Goal: Communication & Community: Answer question/provide support

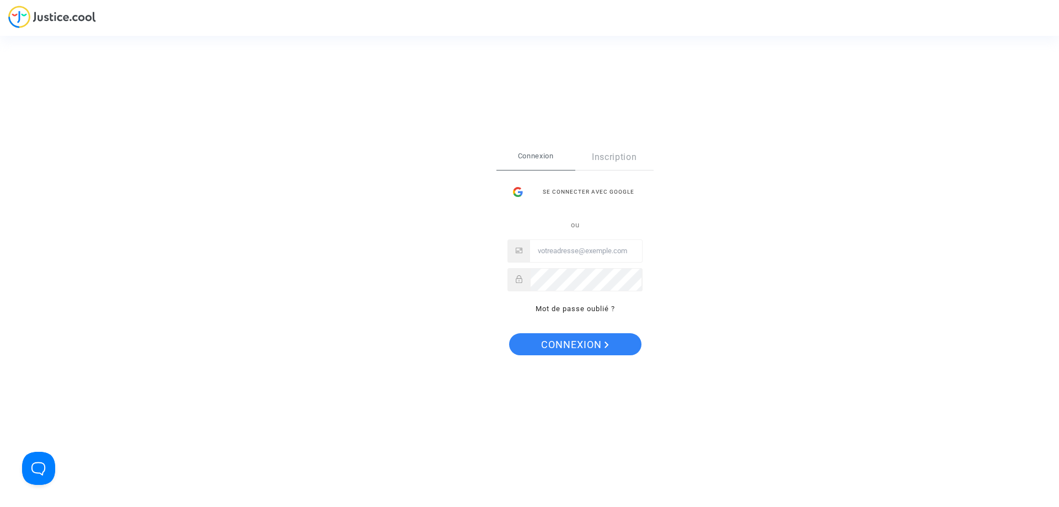
click at [561, 252] on input "Email" at bounding box center [586, 251] width 112 height 22
type input "[EMAIL_ADDRESS][DOMAIN_NAME]"
click at [583, 345] on span "Connexion" at bounding box center [575, 344] width 68 height 23
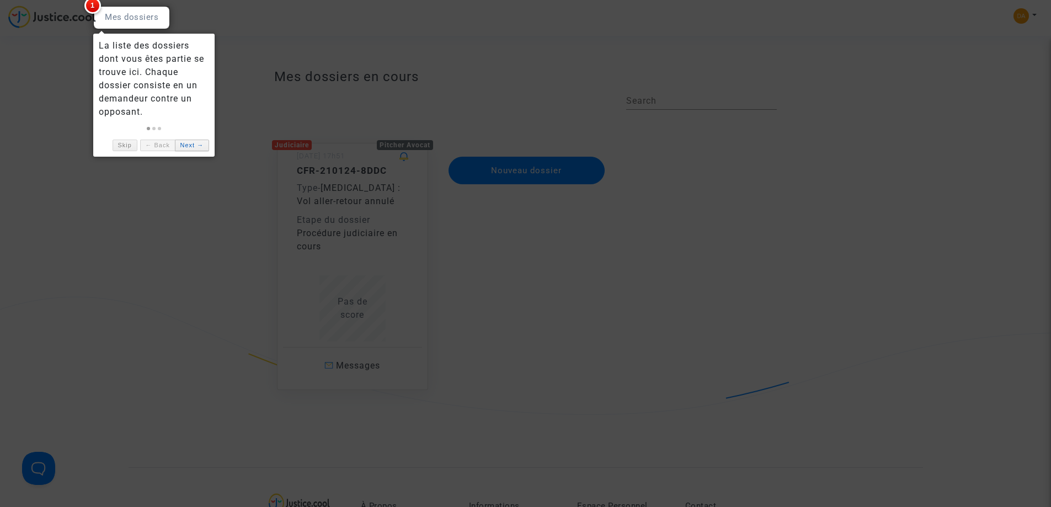
click at [189, 148] on link "Next →" at bounding box center [192, 146] width 34 height 12
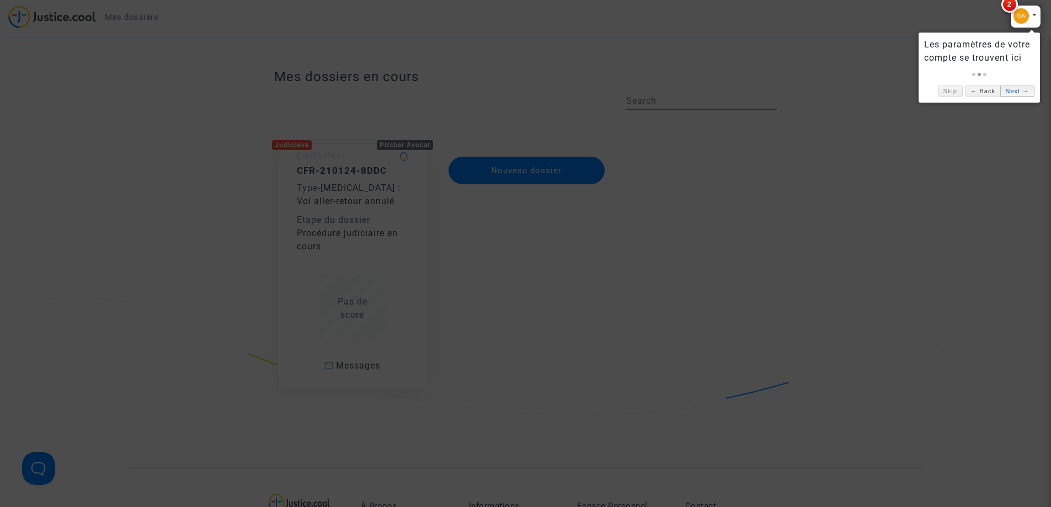
click at [1016, 92] on link "Next →" at bounding box center [1017, 92] width 34 height 12
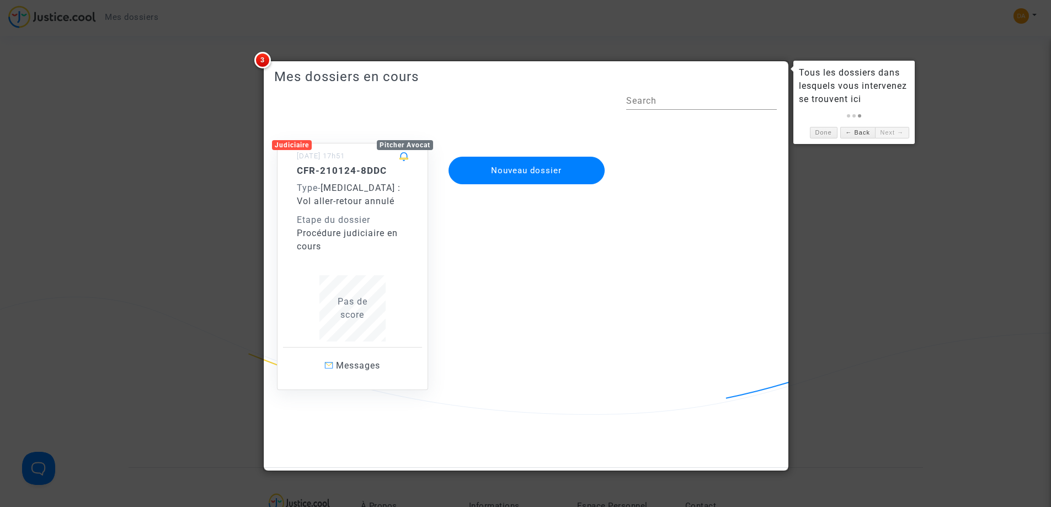
click at [263, 58] on span "3" at bounding box center [262, 60] width 17 height 17
click at [888, 133] on link "Next →" at bounding box center [892, 133] width 34 height 12
click at [827, 132] on link "Done" at bounding box center [824, 133] width 28 height 12
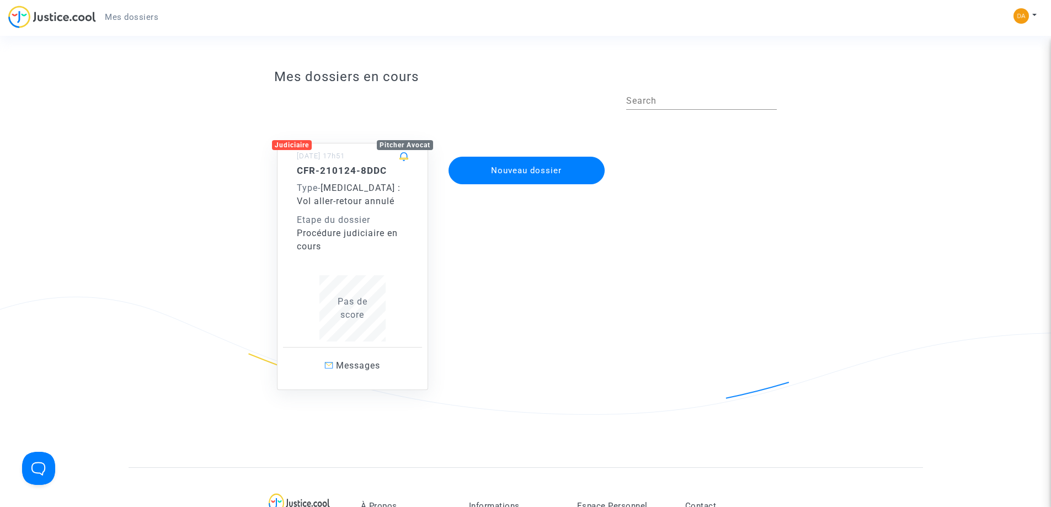
click at [328, 179] on div "CFR-210124-8DDC Type - Covid - 19 : Vol aller-retour annulé Etape du dossier Pr…" at bounding box center [352, 209] width 111 height 88
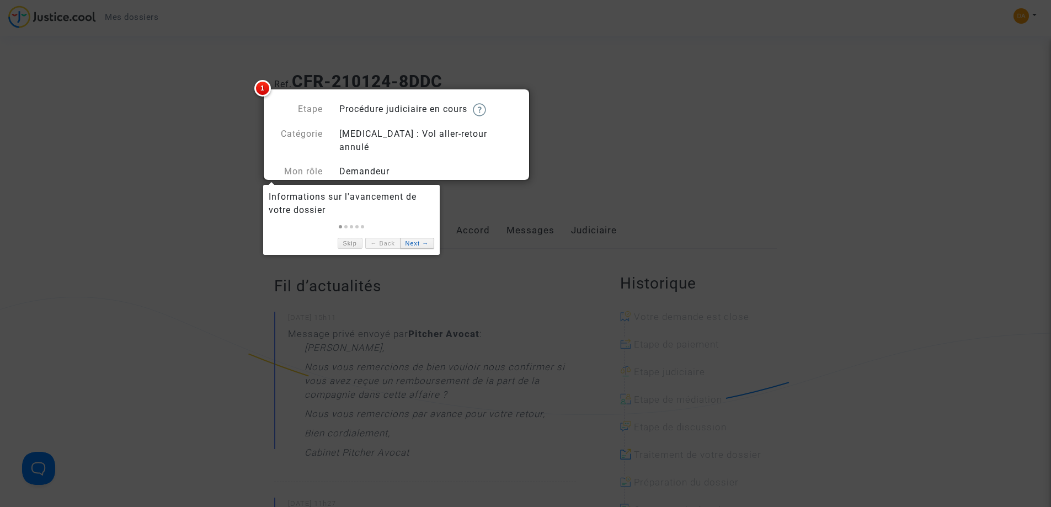
click at [410, 243] on link "Next →" at bounding box center [417, 244] width 34 height 12
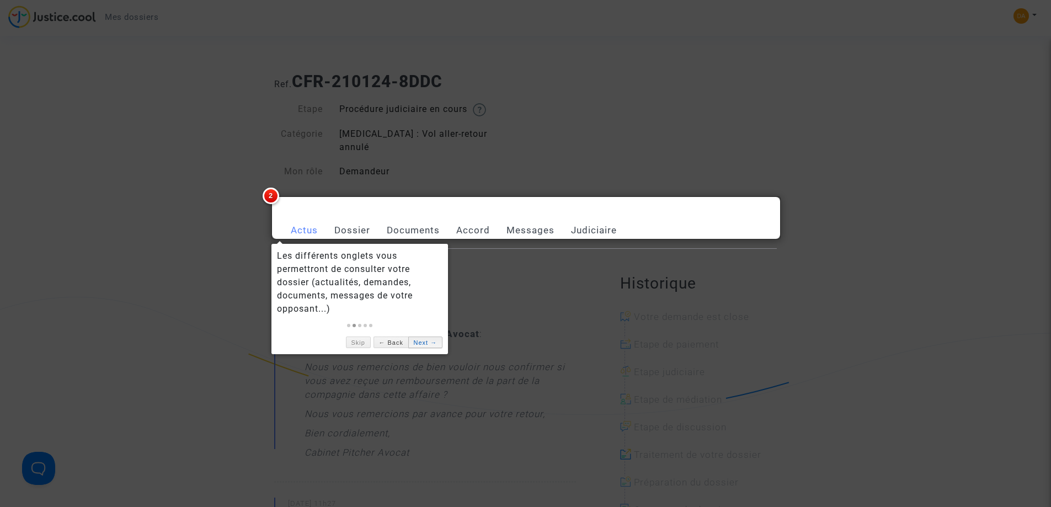
click at [422, 340] on link "Next →" at bounding box center [425, 342] width 34 height 12
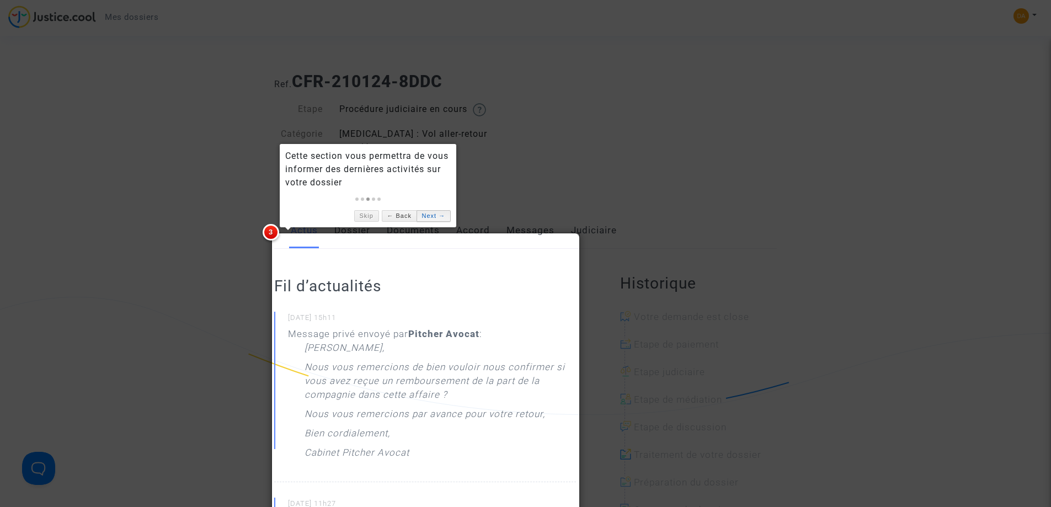
click at [430, 215] on link "Next →" at bounding box center [433, 216] width 34 height 12
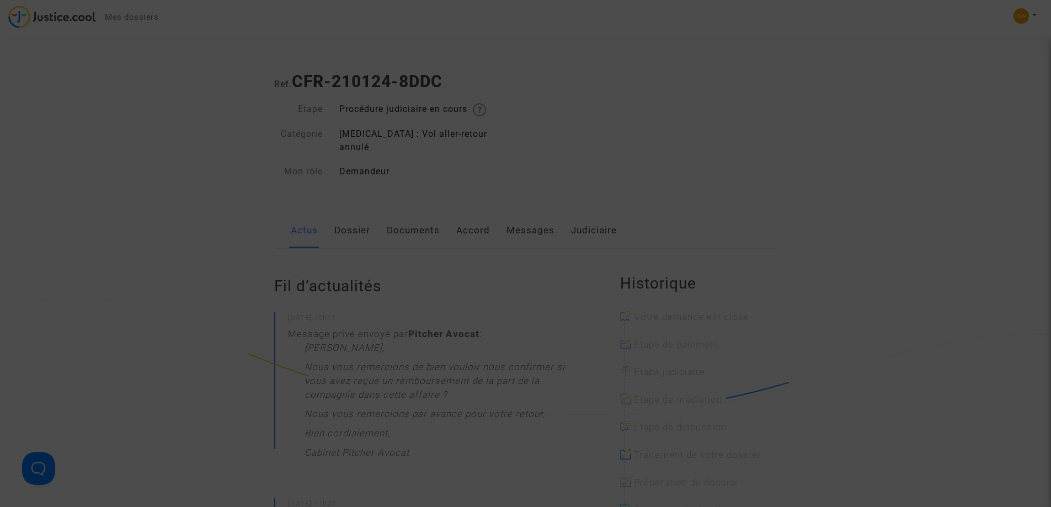
scroll to position [525, 0]
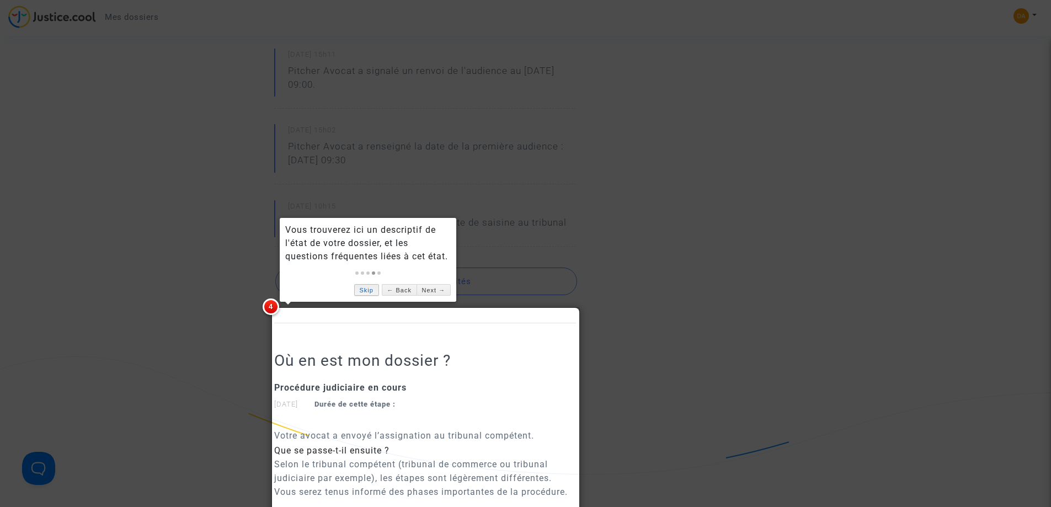
click at [365, 291] on link "Skip" at bounding box center [366, 290] width 25 height 12
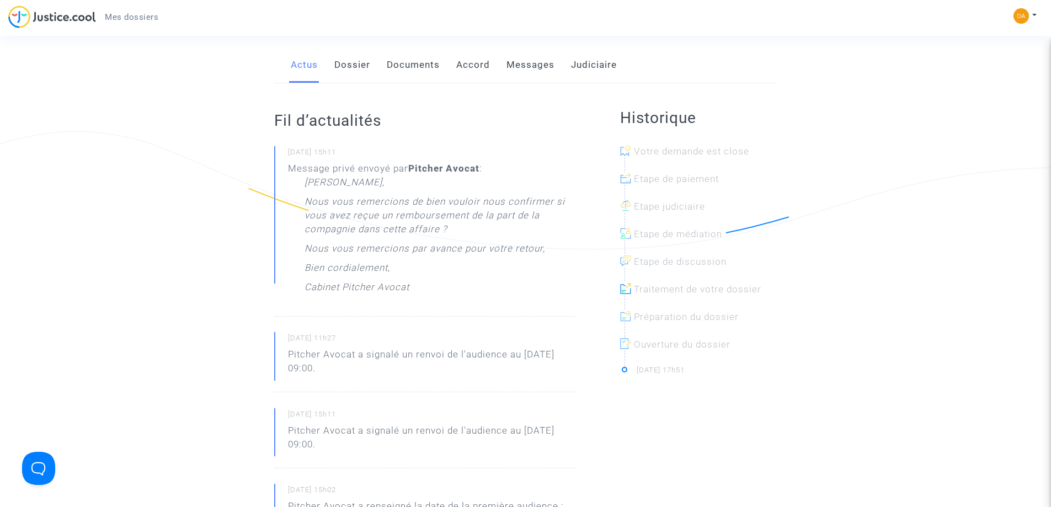
scroll to position [110, 0]
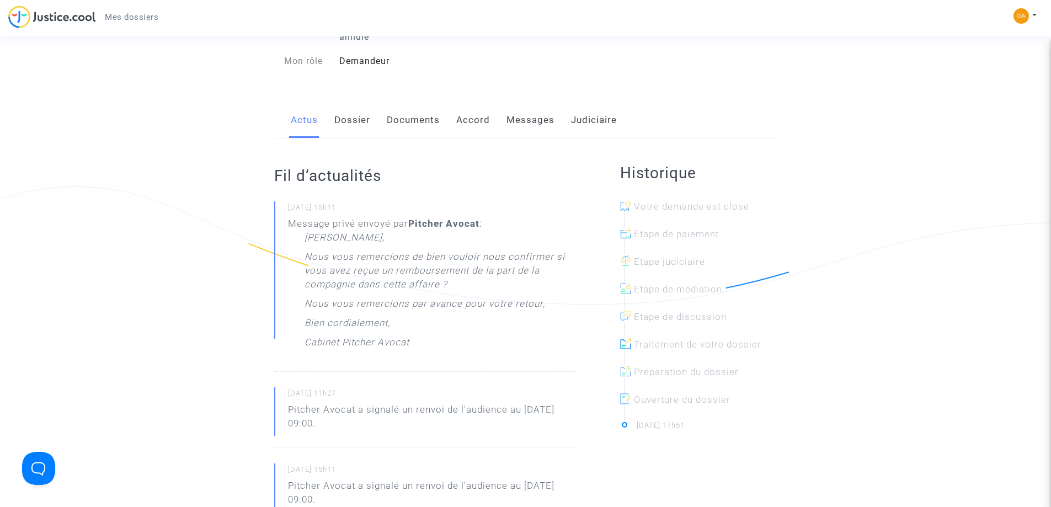
click at [354, 105] on link "Dossier" at bounding box center [352, 120] width 36 height 36
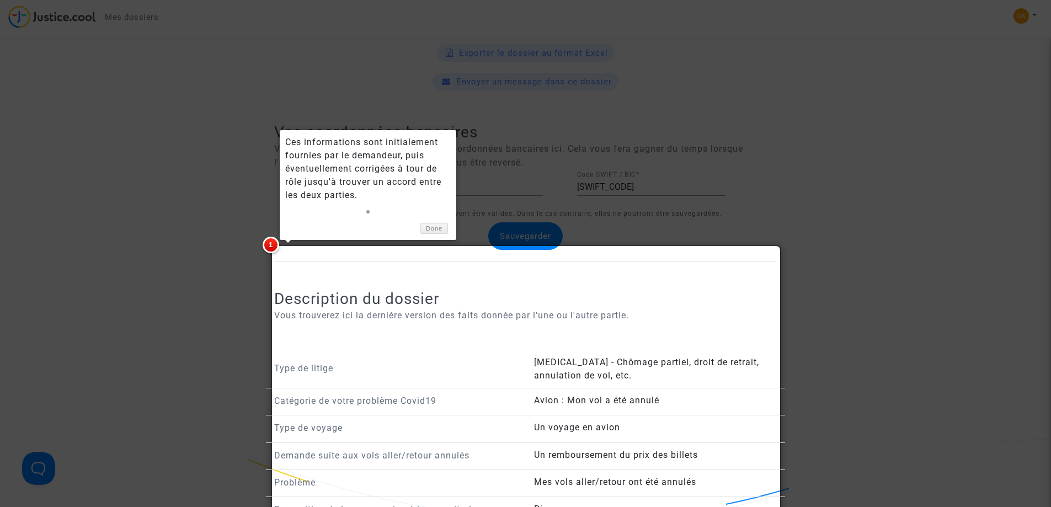
scroll to position [482, 0]
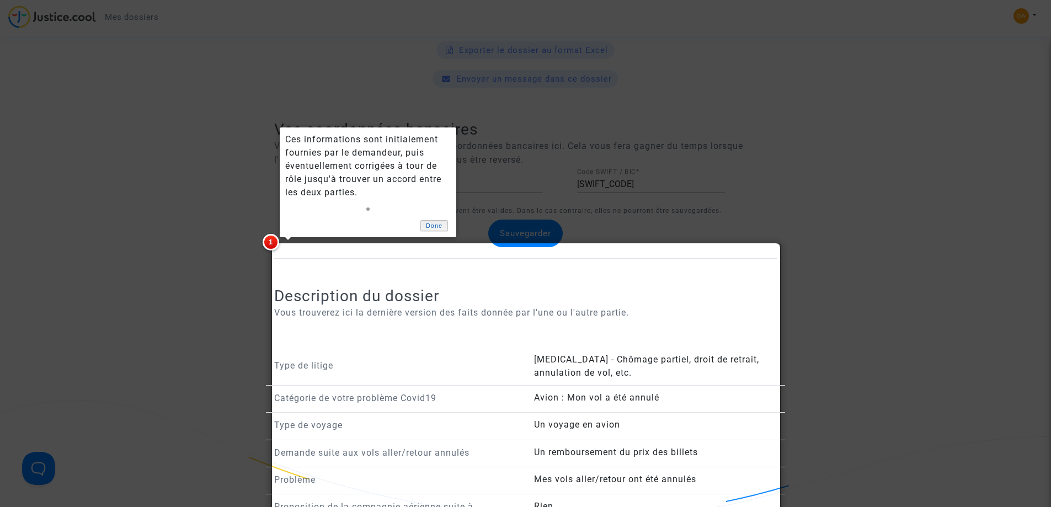
click at [436, 225] on link "Done" at bounding box center [434, 226] width 28 height 12
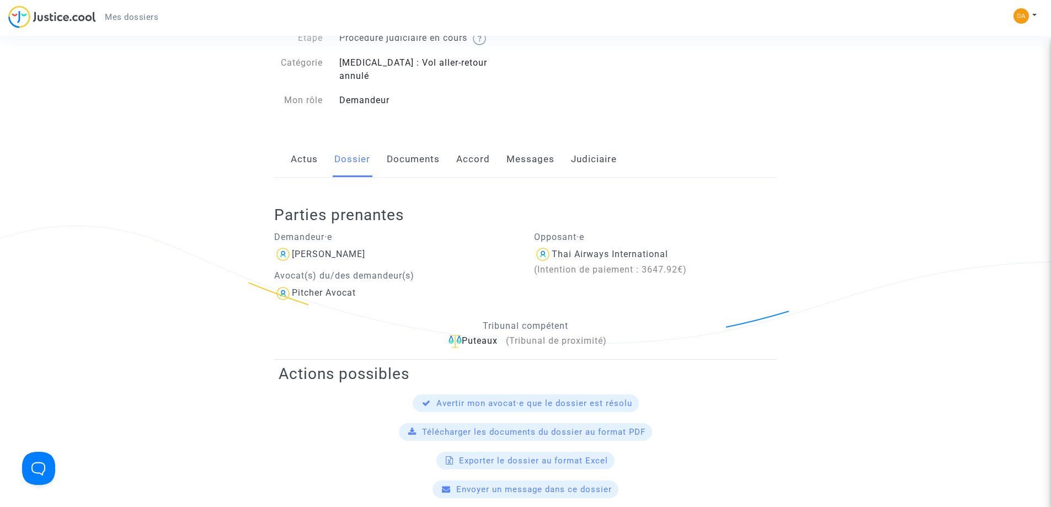
scroll to position [0, 0]
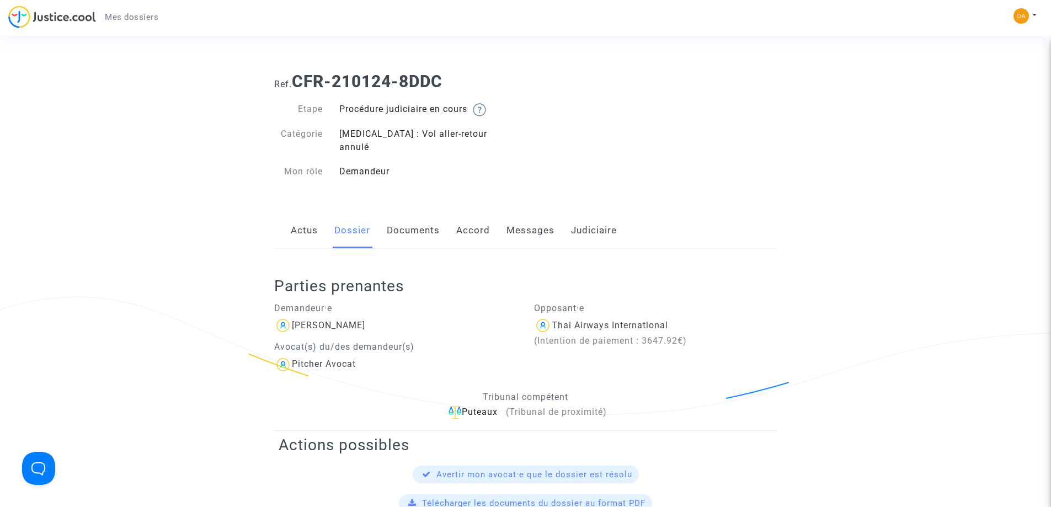
click at [531, 214] on link "Messages" at bounding box center [530, 230] width 48 height 36
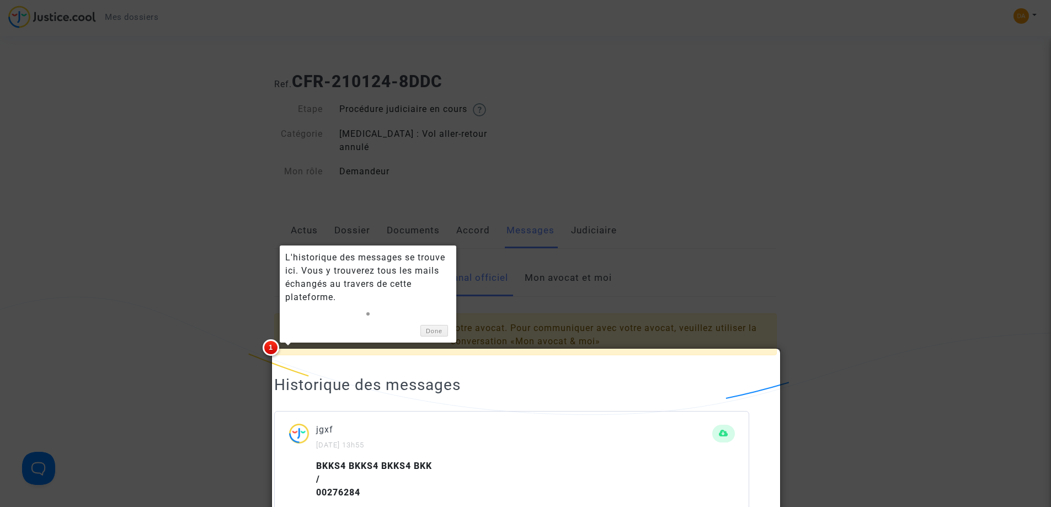
scroll to position [57, 0]
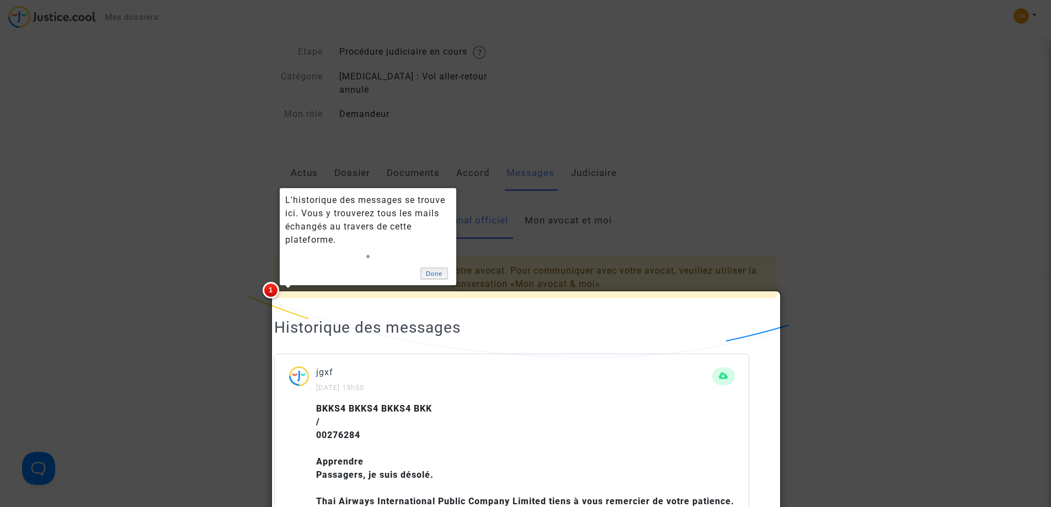
click at [435, 272] on link "Done" at bounding box center [434, 274] width 28 height 12
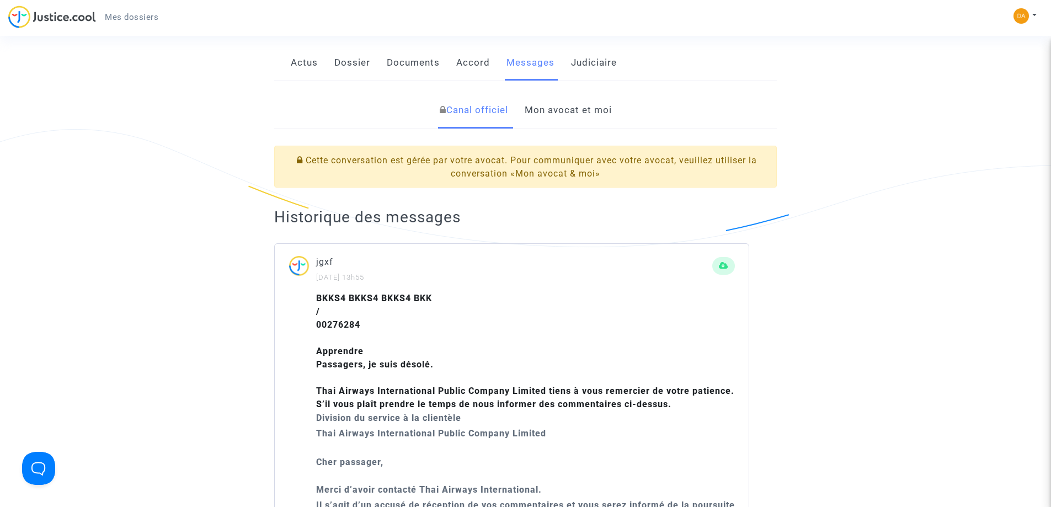
scroll to position [113, 0]
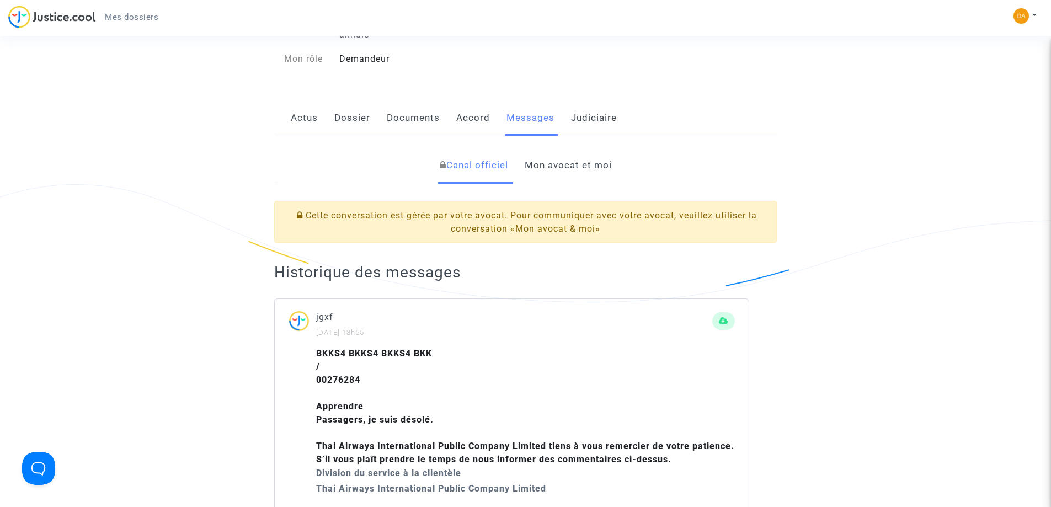
click at [553, 155] on link "Mon avocat et moi" at bounding box center [568, 165] width 87 height 36
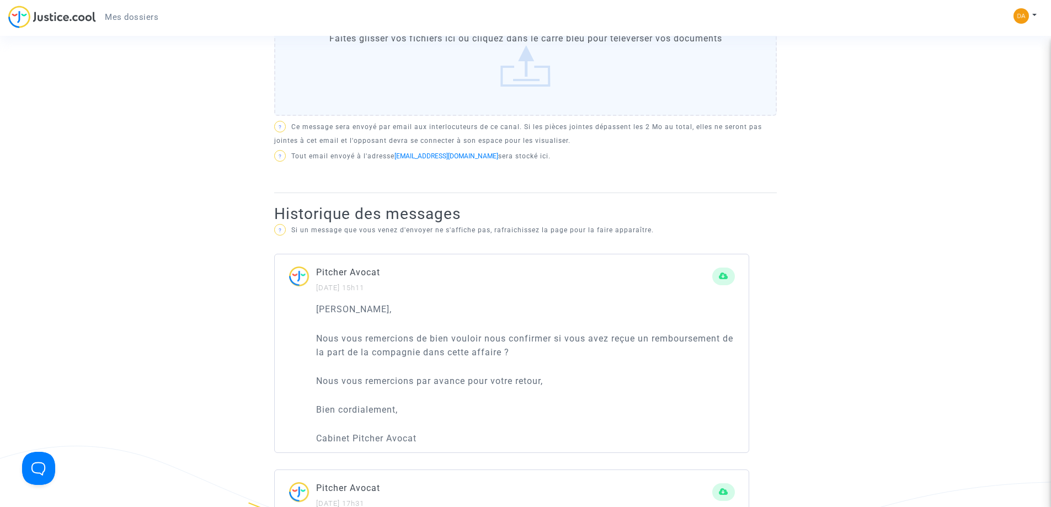
scroll to position [333, 0]
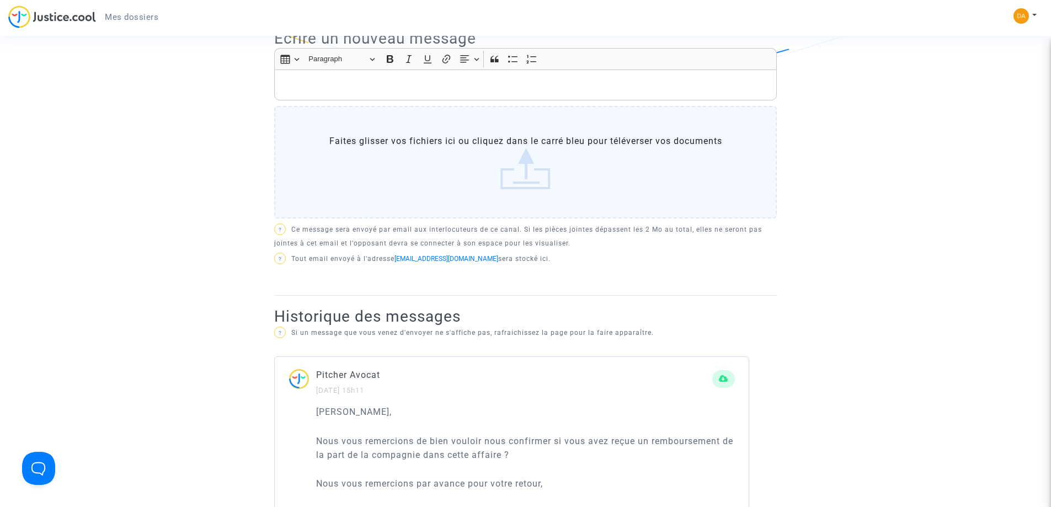
click at [408, 146] on label "Faites glisser vos fichiers ici ou cliquez dans le carré bleu pour téléverser v…" at bounding box center [525, 162] width 503 height 113
click at [0, 0] on input "Faites glisser vos fichiers ici ou cliquez dans le carré bleu pour téléverser v…" at bounding box center [0, 0] width 0 height 0
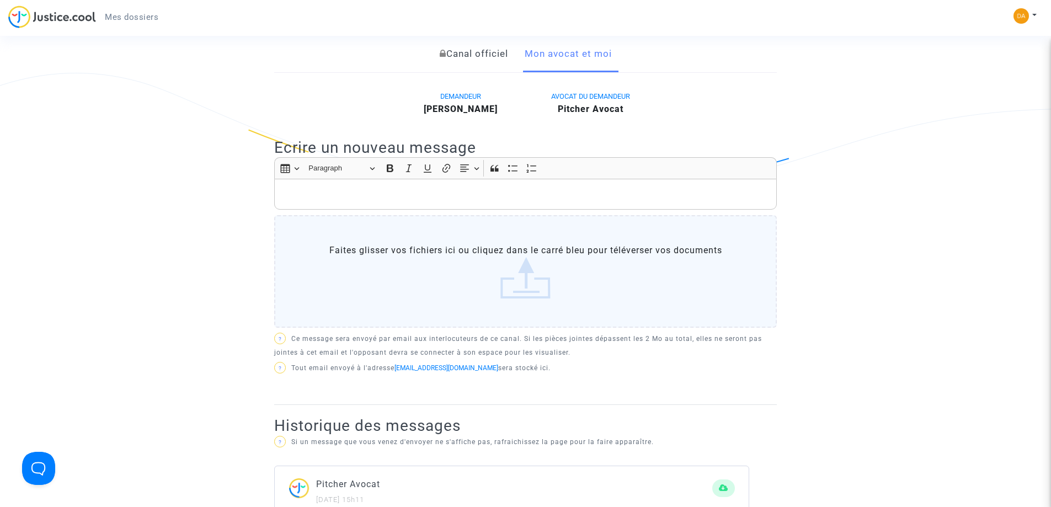
scroll to position [223, 0]
click at [353, 189] on p "Rich Text Editor, main" at bounding box center [525, 196] width 491 height 14
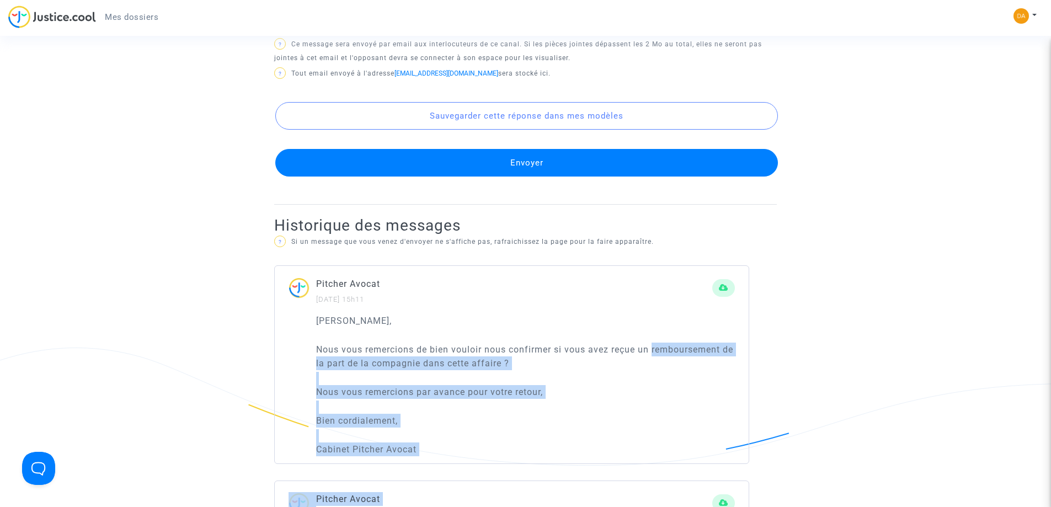
scroll to position [548, 0]
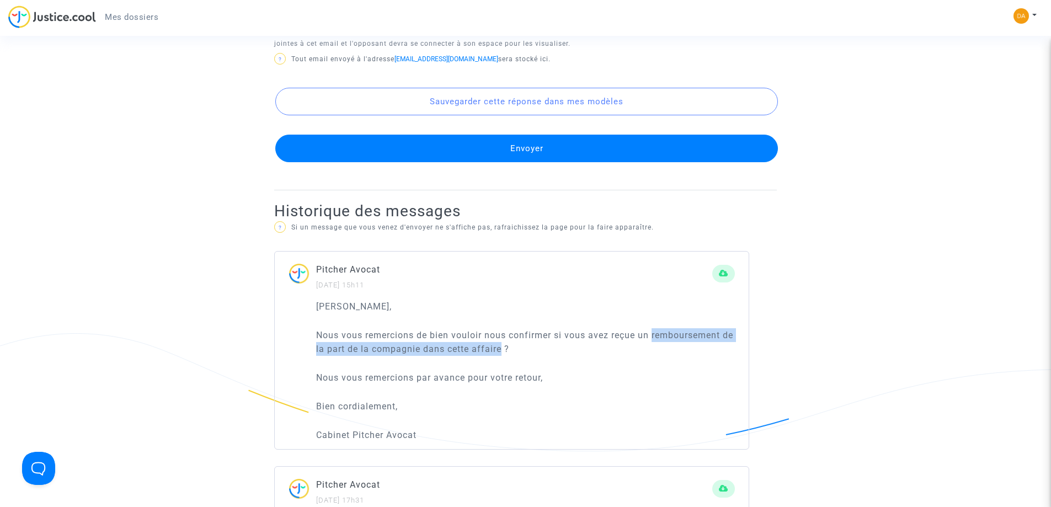
drag, startPoint x: 653, startPoint y: 484, endPoint x: 515, endPoint y: 336, distance: 202.9
click at [515, 336] on p "Nous vous remercions de bien vouloir nous confirmer si vous avez reçue un rembo…" at bounding box center [525, 342] width 419 height 28
copy p "remboursement de la part de la compagnie dans cette affaire"
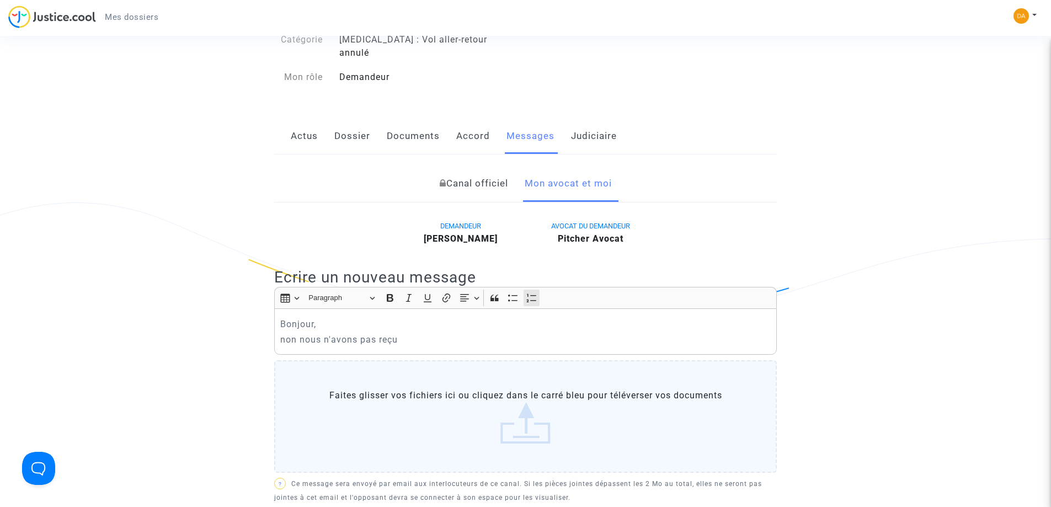
scroll to position [0, 0]
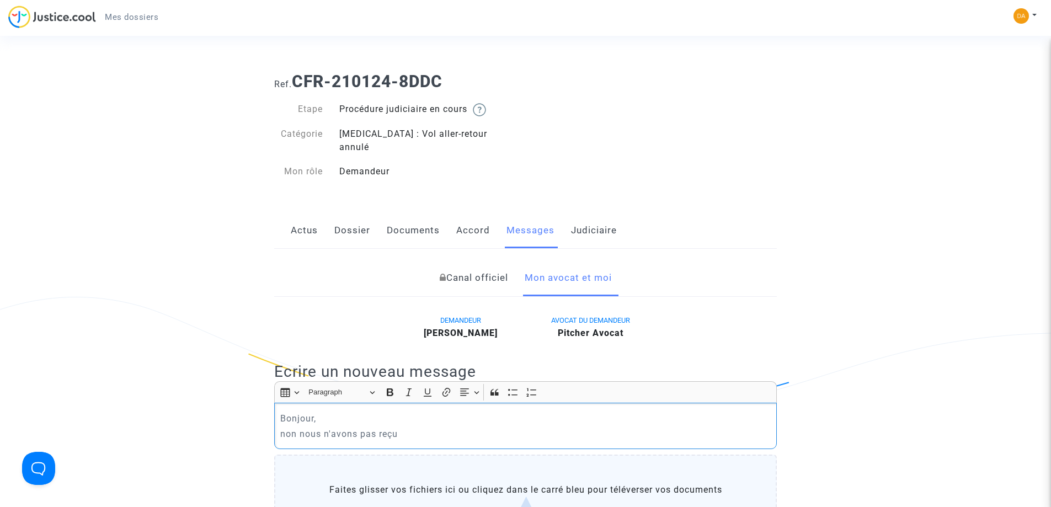
click at [431, 427] on p "non nous n'avons pas reçu" at bounding box center [525, 434] width 491 height 14
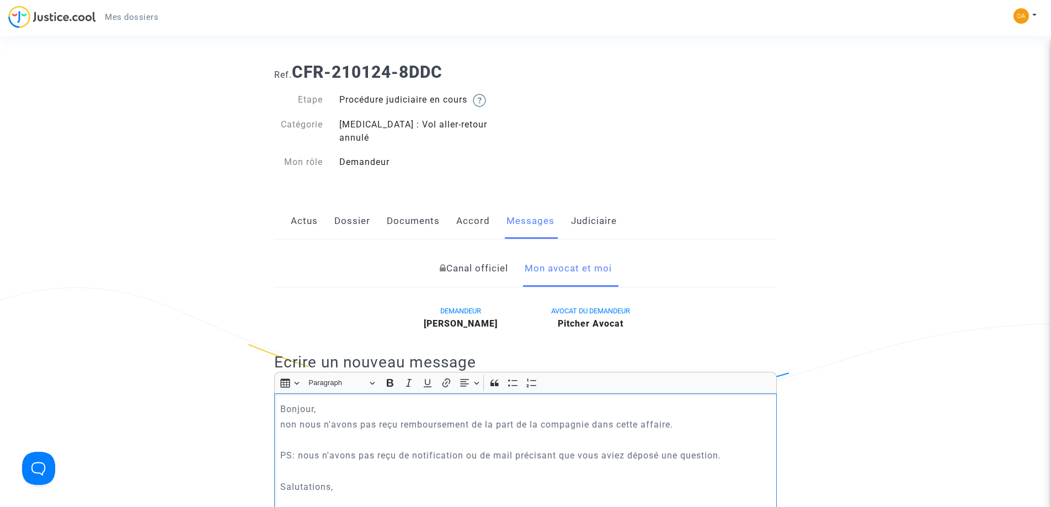
scroll to position [25, 0]
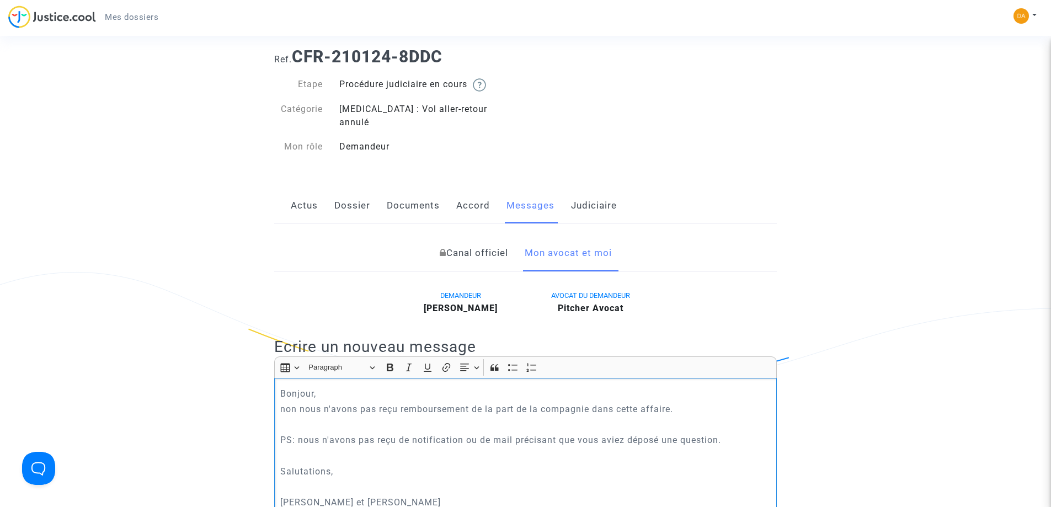
click at [394, 433] on p "PS: nous n'avons pas reçu de notification ou de mail précisant que vous aviez d…" at bounding box center [525, 440] width 491 height 14
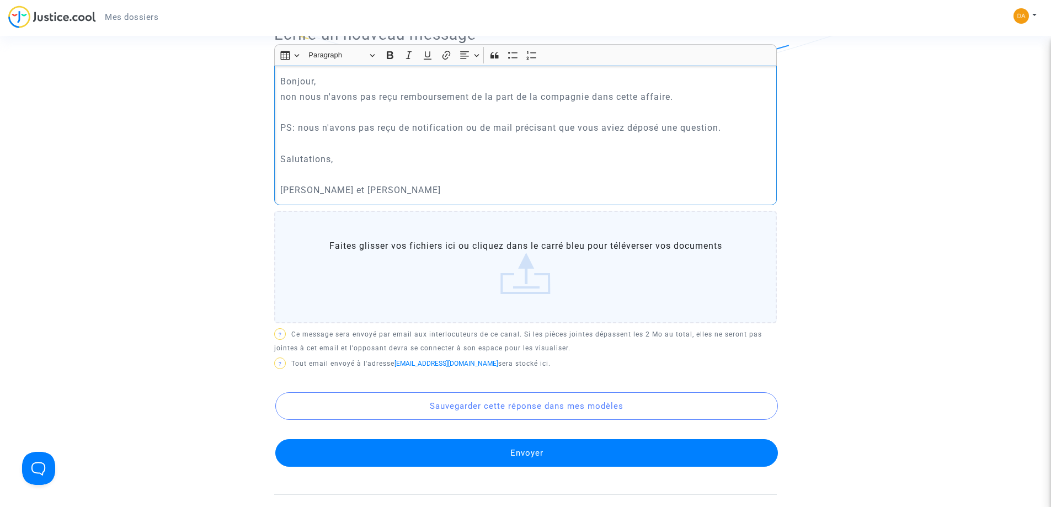
scroll to position [356, 0]
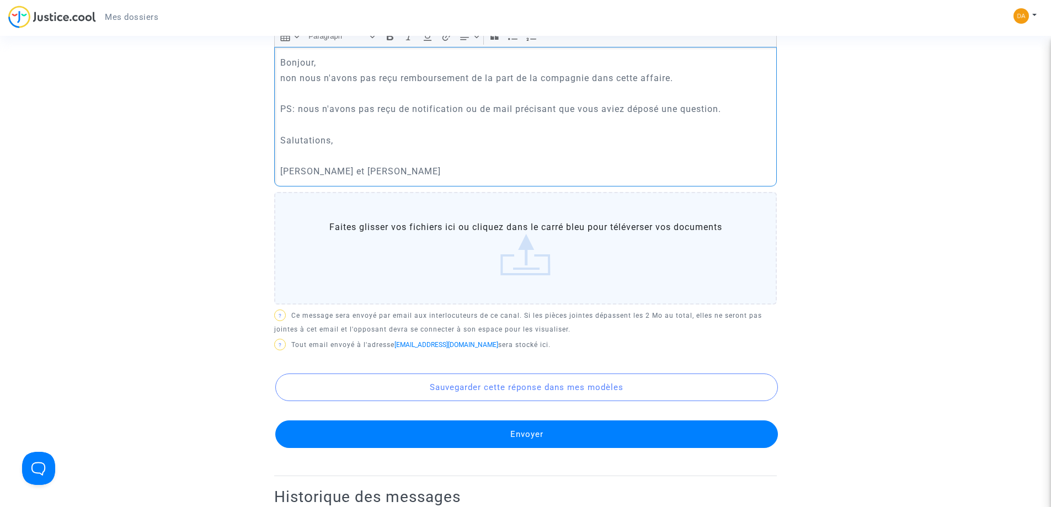
click at [509, 423] on button "Envoyer" at bounding box center [526, 434] width 503 height 28
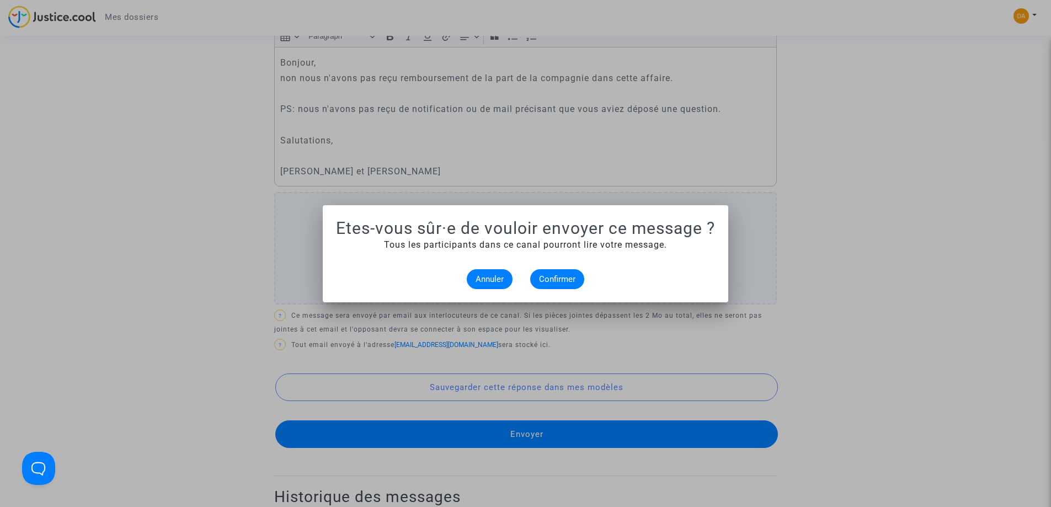
scroll to position [0, 0]
click at [558, 278] on span "Confirmer" at bounding box center [557, 279] width 36 height 10
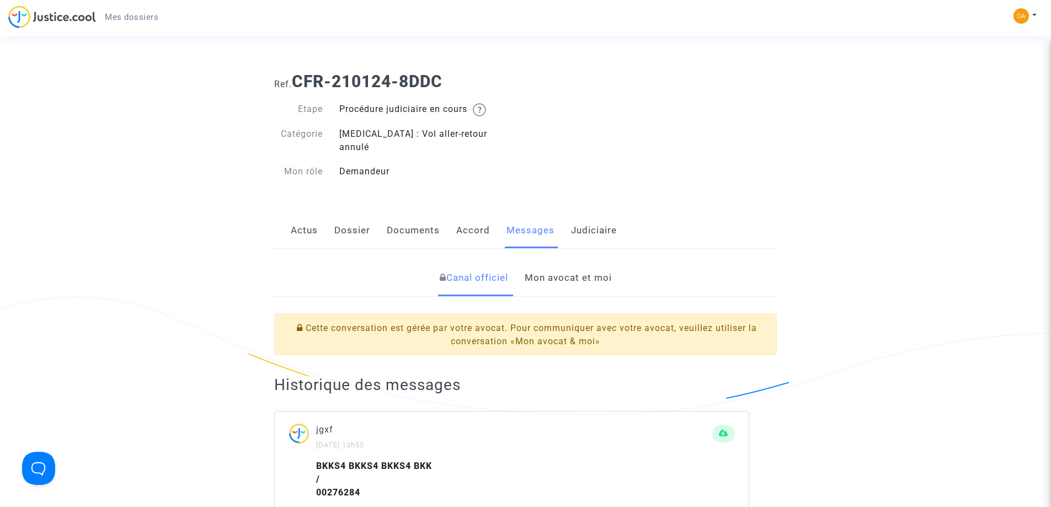
click at [574, 266] on link "Mon avocat et moi" at bounding box center [568, 278] width 87 height 36
